Goal: Leave review/rating

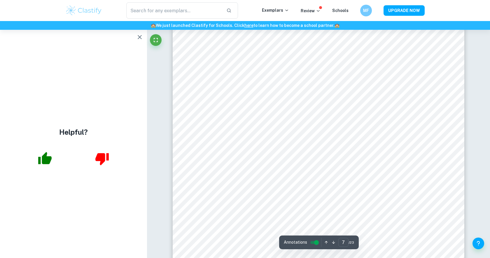
scroll to position [2598, 0]
click at [138, 33] on button "button" at bounding box center [140, 37] width 12 height 12
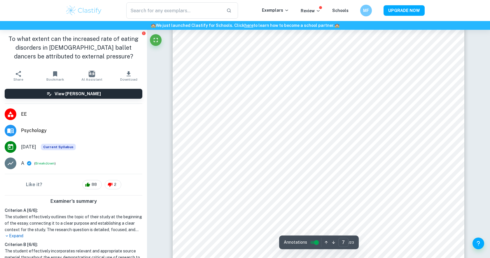
scroll to position [2702, 0]
type input "7"
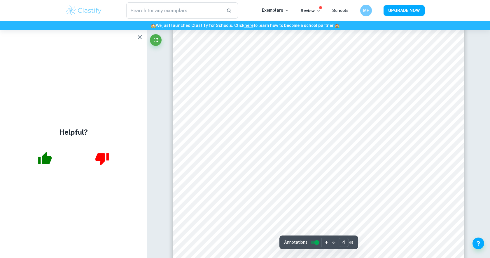
scroll to position [1326, 0]
type input "4"
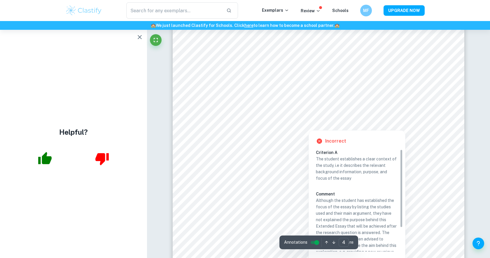
click at [320, 127] on div at bounding box center [308, 121] width 201 height 13
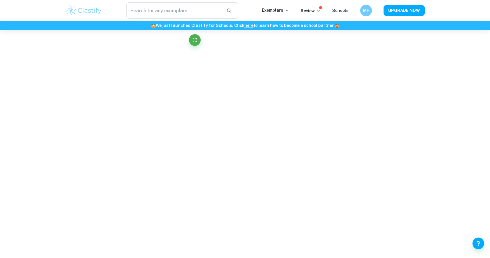
scroll to position [216, 0]
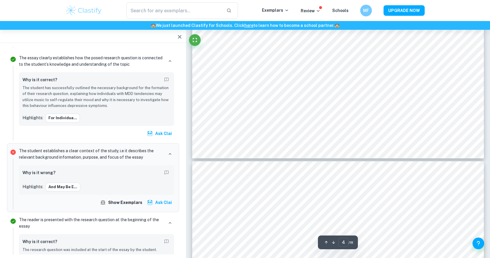
type input "3"
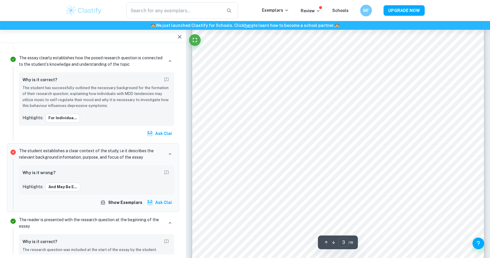
scroll to position [869, 0]
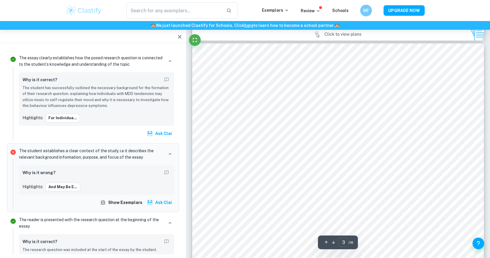
click at [181, 35] on icon "button" at bounding box center [179, 36] width 7 height 7
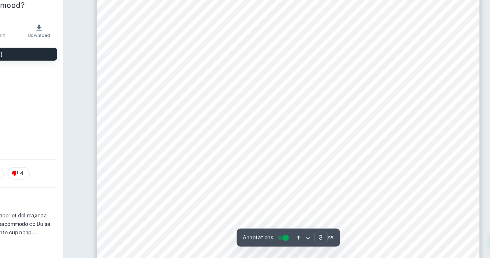
scroll to position [883, 0]
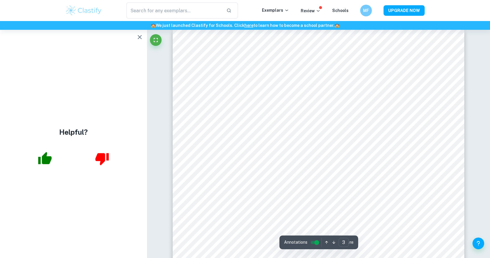
click at [141, 38] on icon "button" at bounding box center [140, 37] width 4 height 4
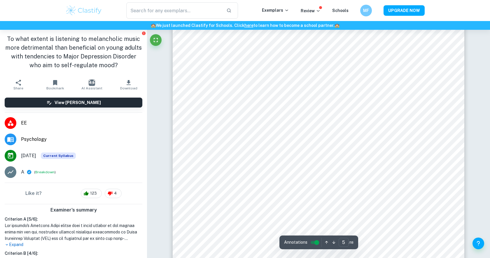
scroll to position [1786, 0]
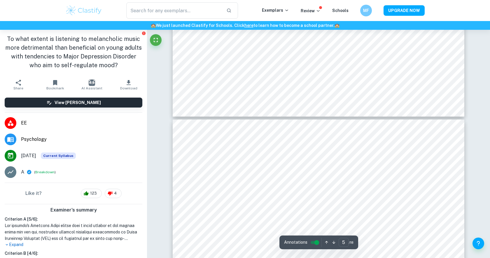
type input "6"
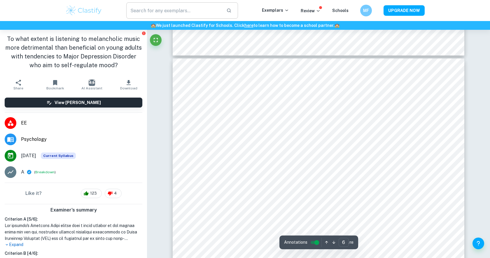
scroll to position [2130, 0]
